Goal: Information Seeking & Learning: Understand process/instructions

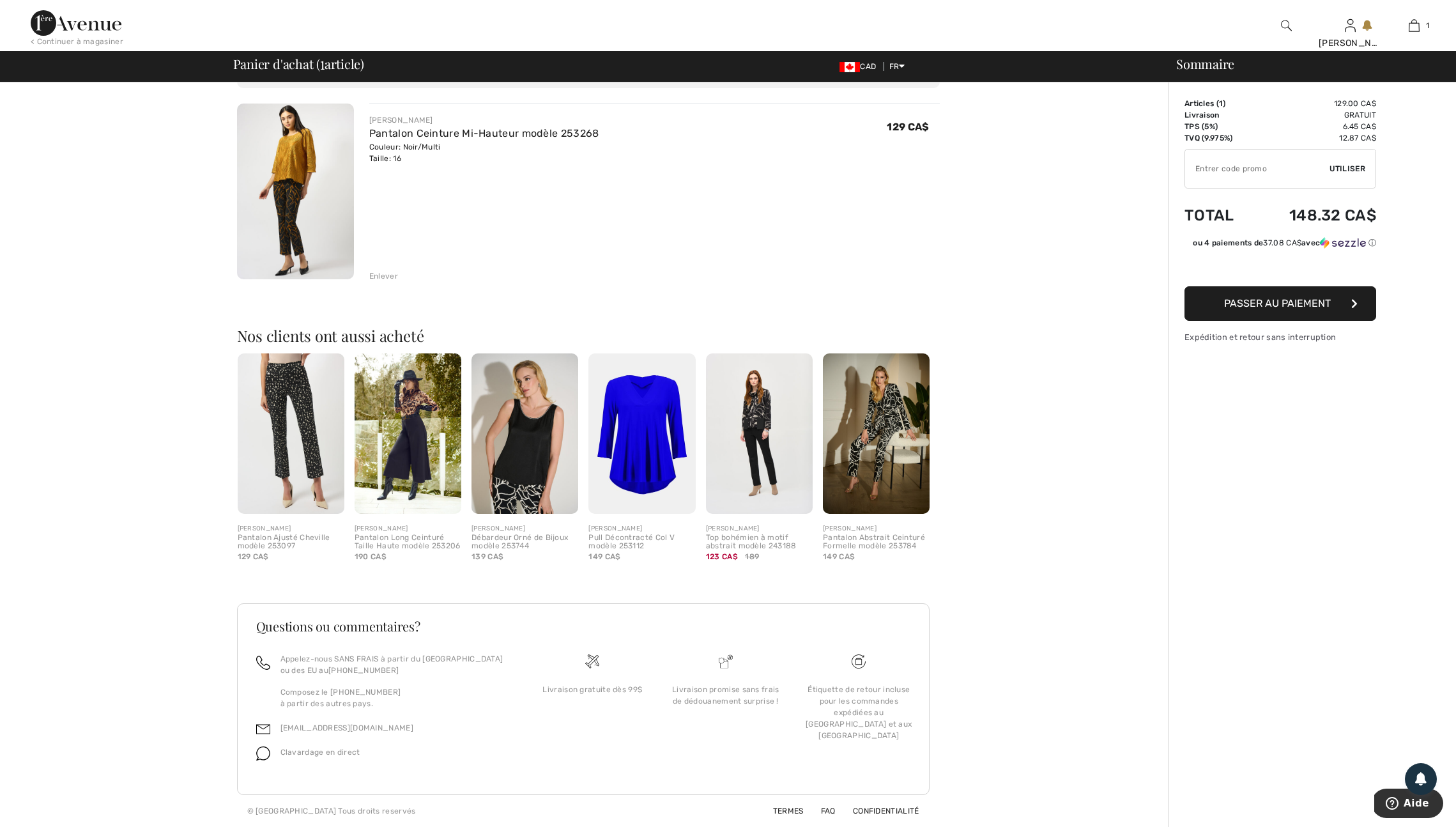
scroll to position [146, 0]
click at [86, 19] on img at bounding box center [76, 23] width 91 height 26
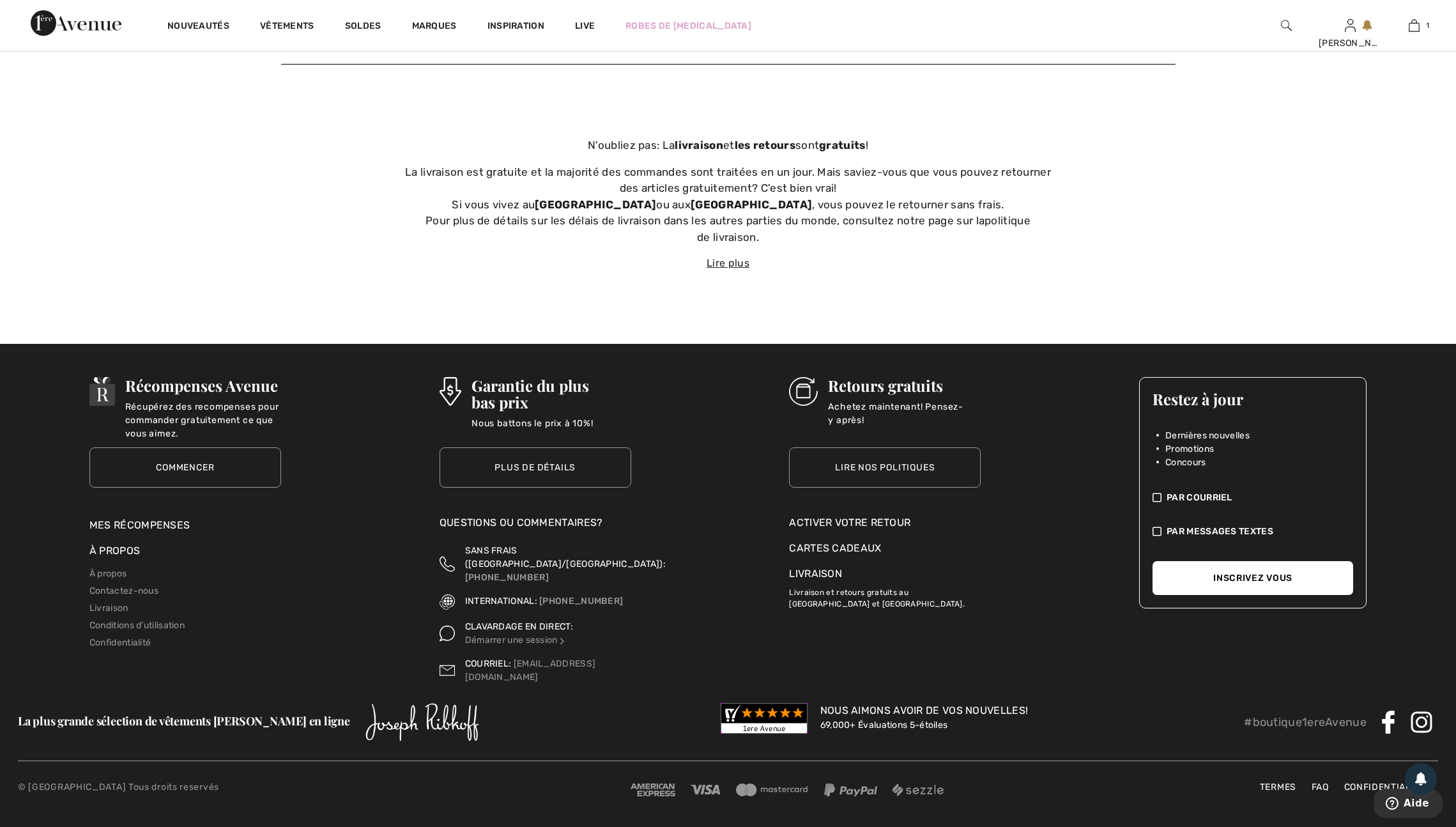
scroll to position [5200, 0]
click at [877, 479] on link "Lire nos politiques" at bounding box center [885, 468] width 192 height 40
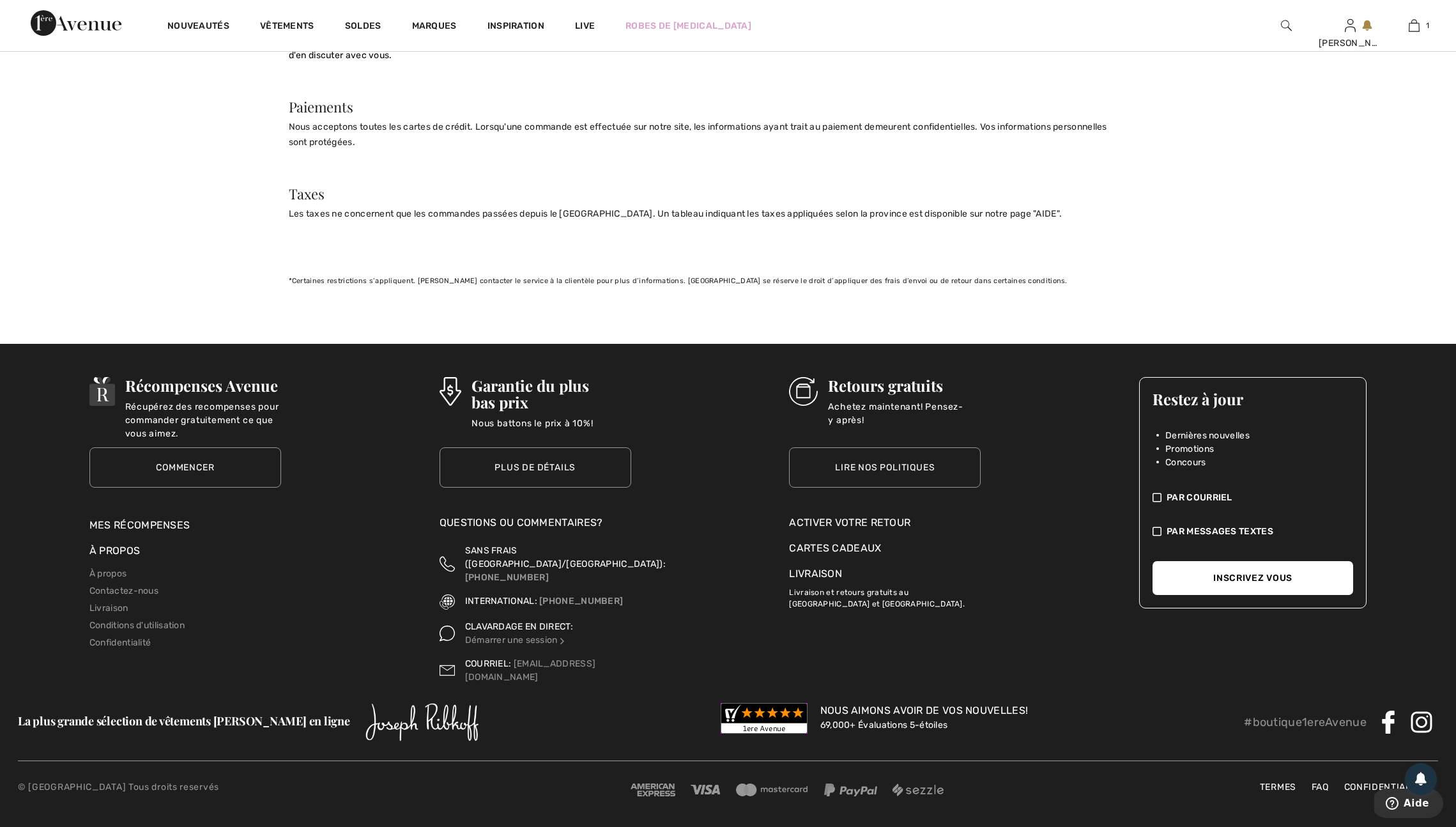
scroll to position [1207, 0]
